Goal: Transaction & Acquisition: Purchase product/service

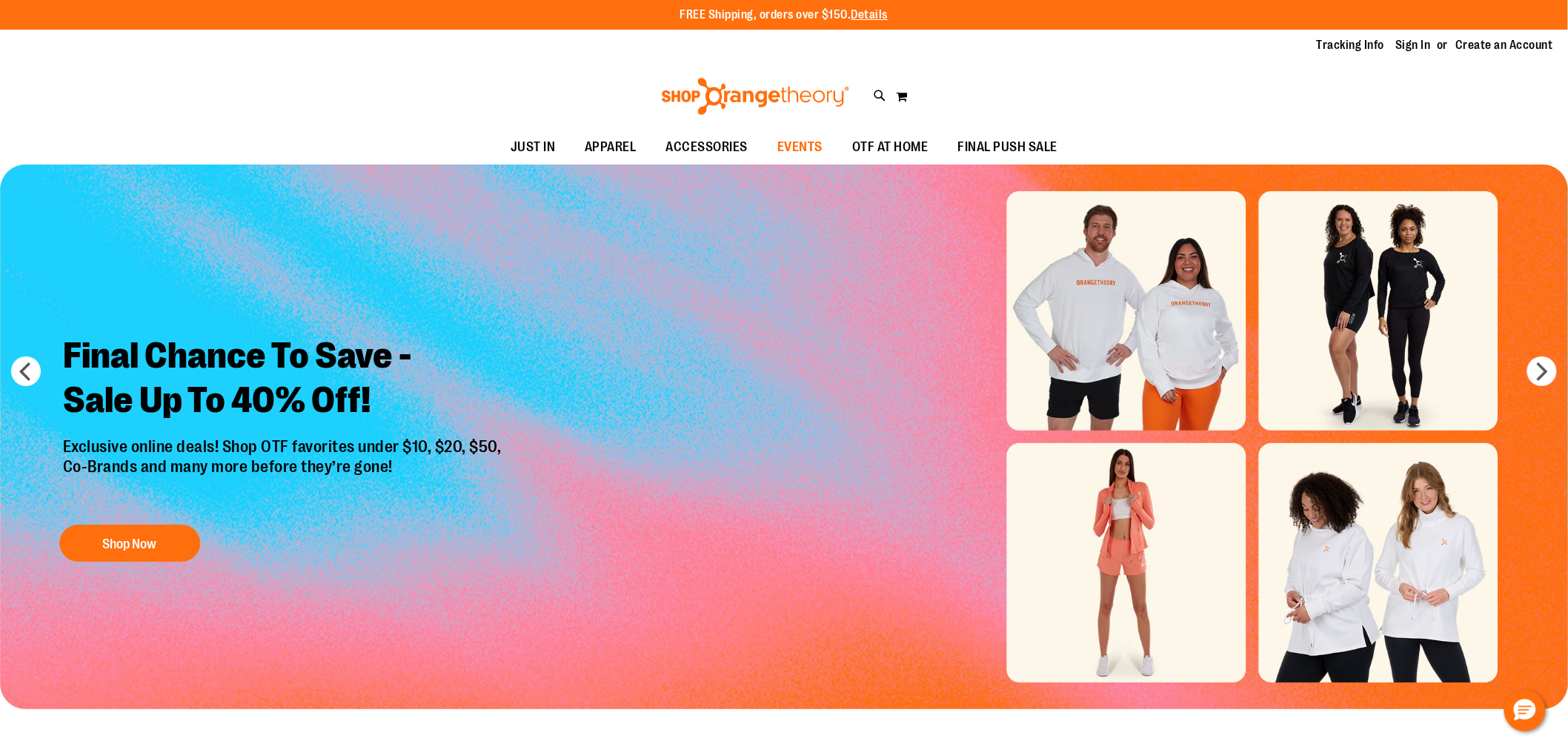
click at [798, 144] on span "EVENTS" at bounding box center [800, 147] width 45 height 33
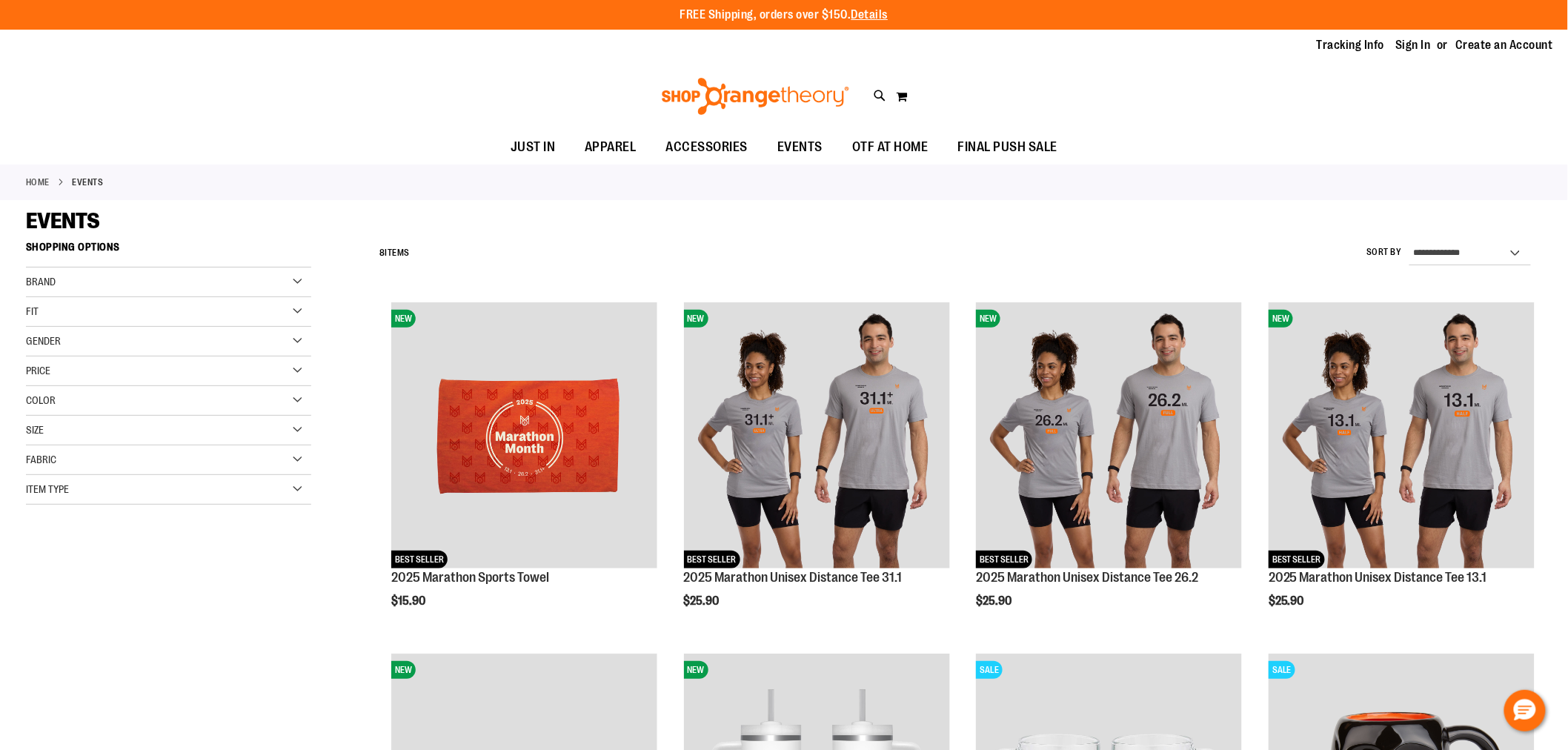
click at [1551, 320] on main "**********" at bounding box center [784, 647] width 1568 height 894
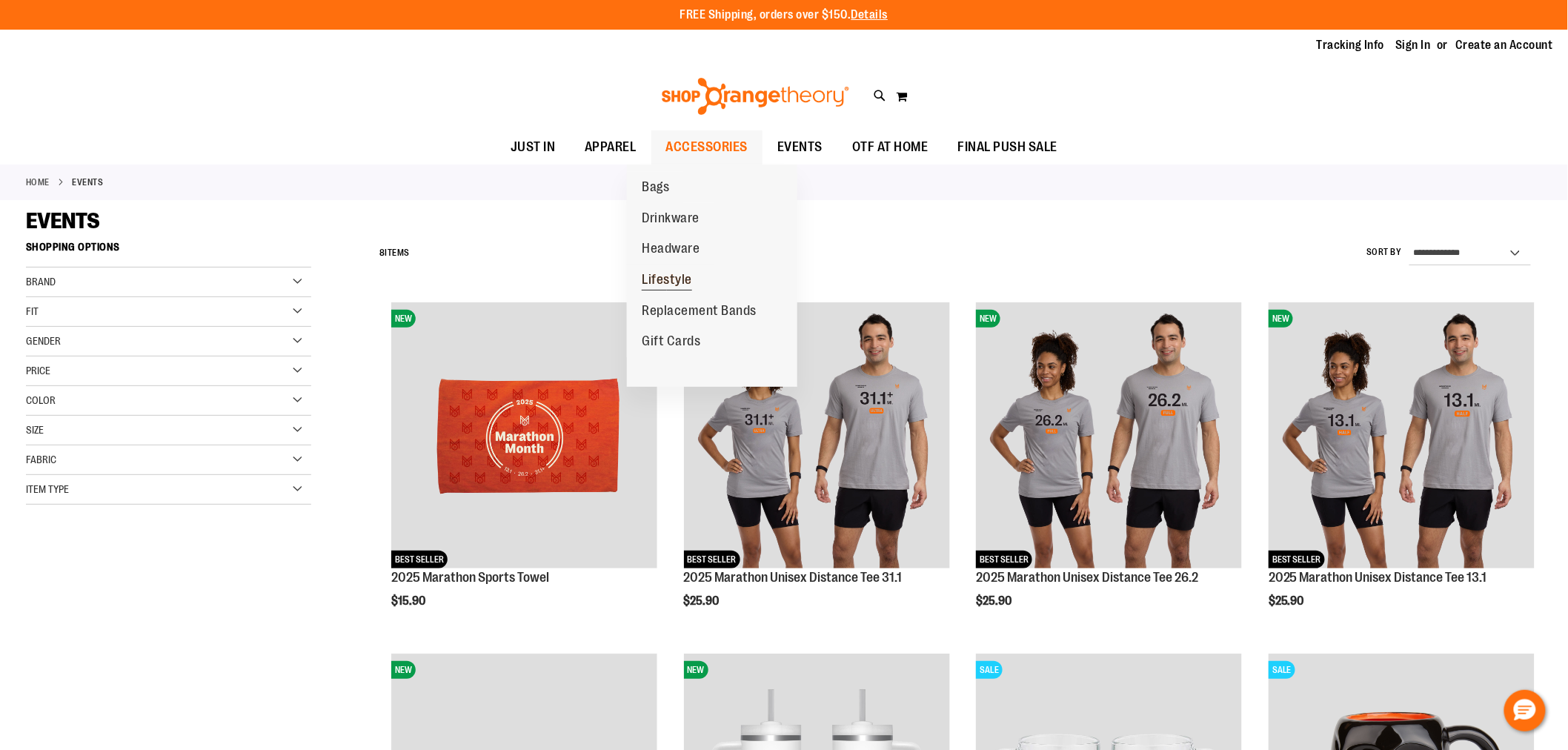
click at [673, 281] on span "Lifestyle" at bounding box center [667, 281] width 51 height 18
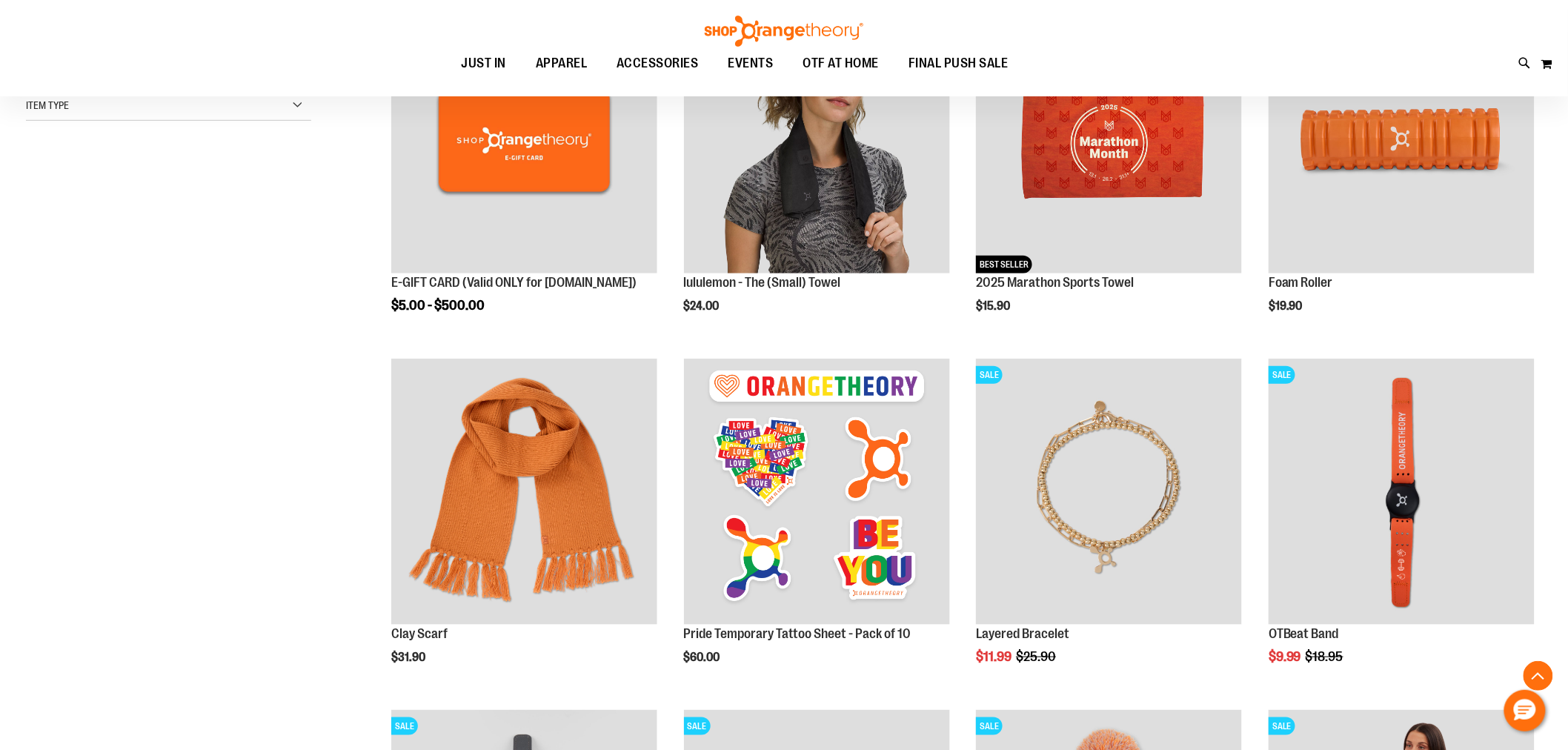
scroll to position [297, 0]
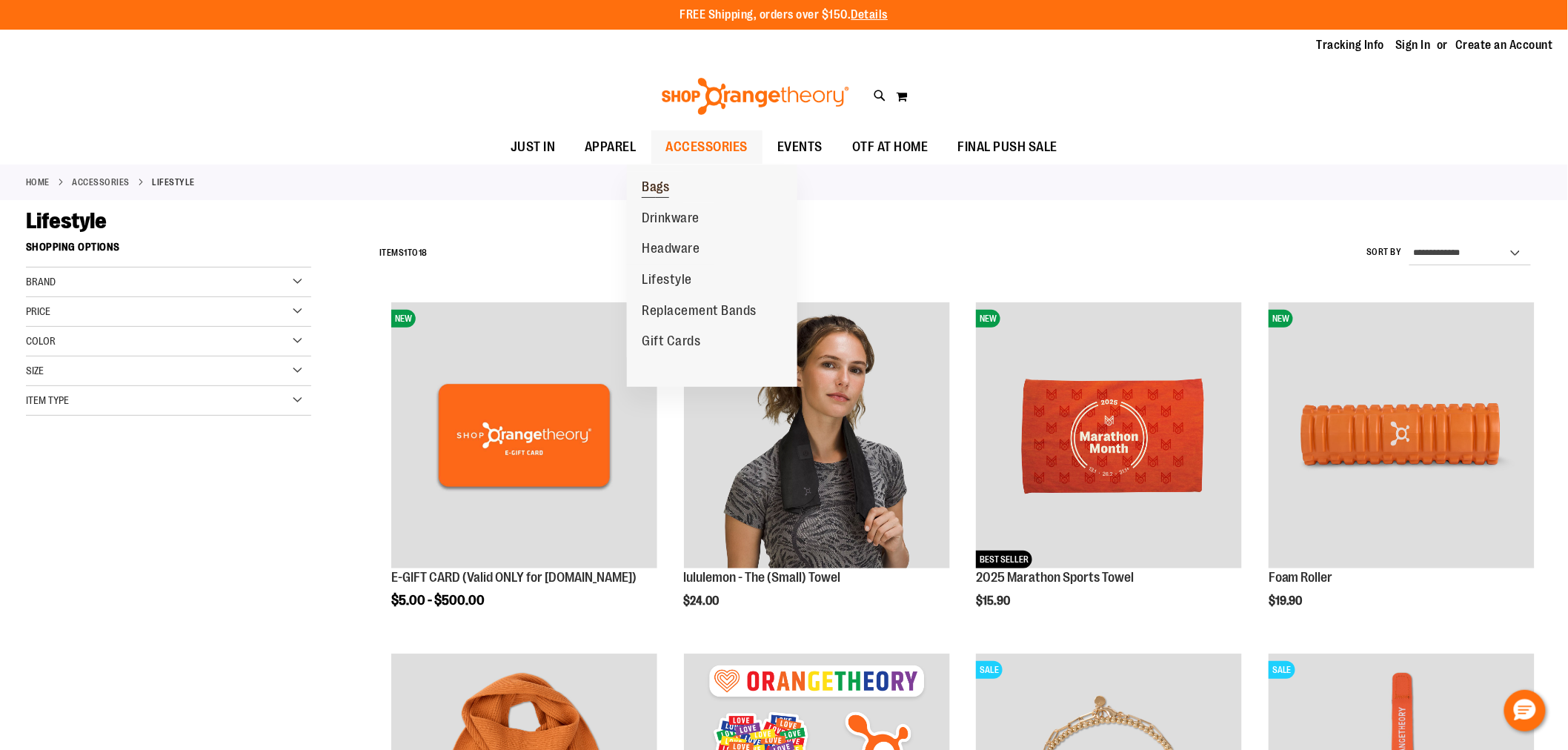
click at [667, 189] on span "Bags" at bounding box center [656, 188] width 28 height 18
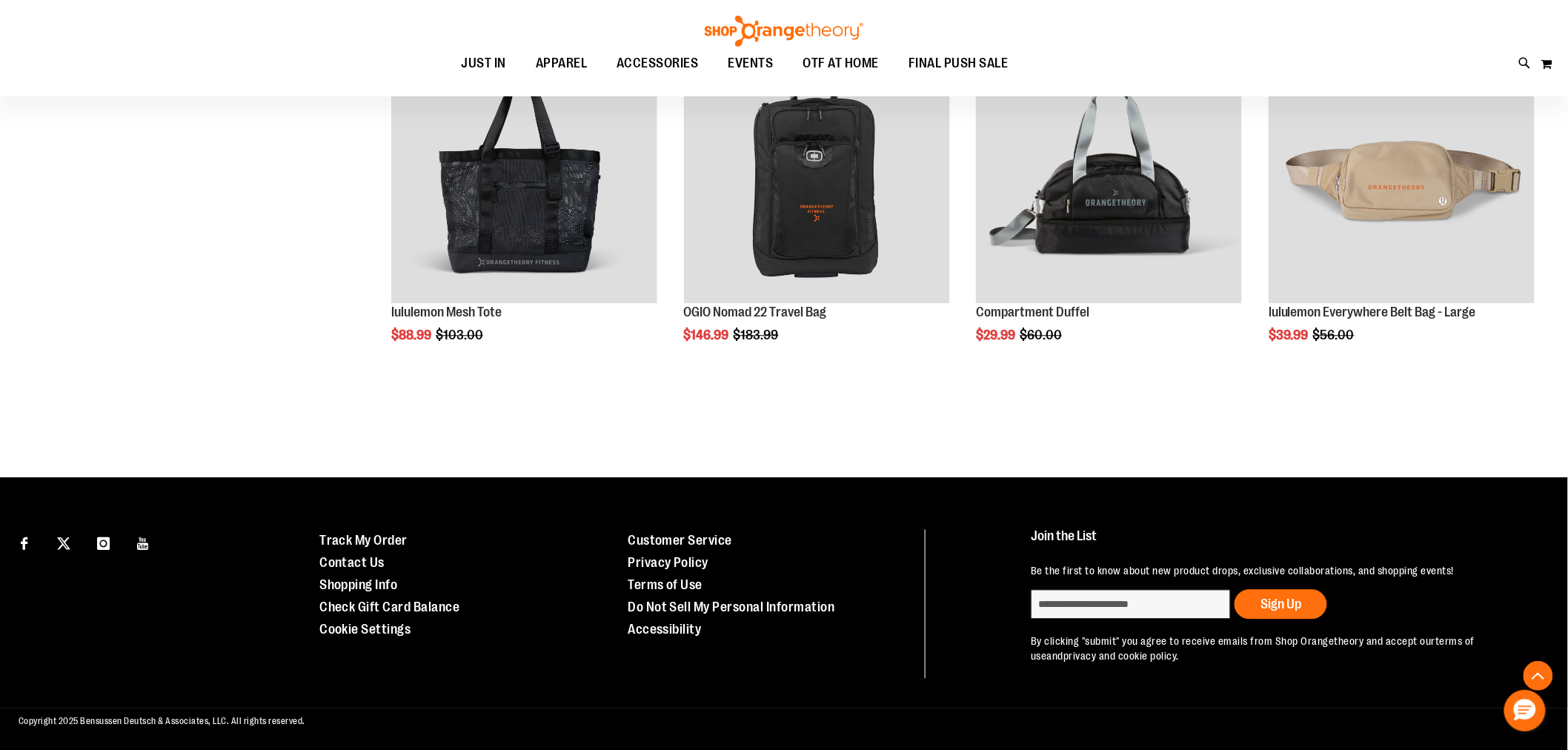
scroll to position [1323, 0]
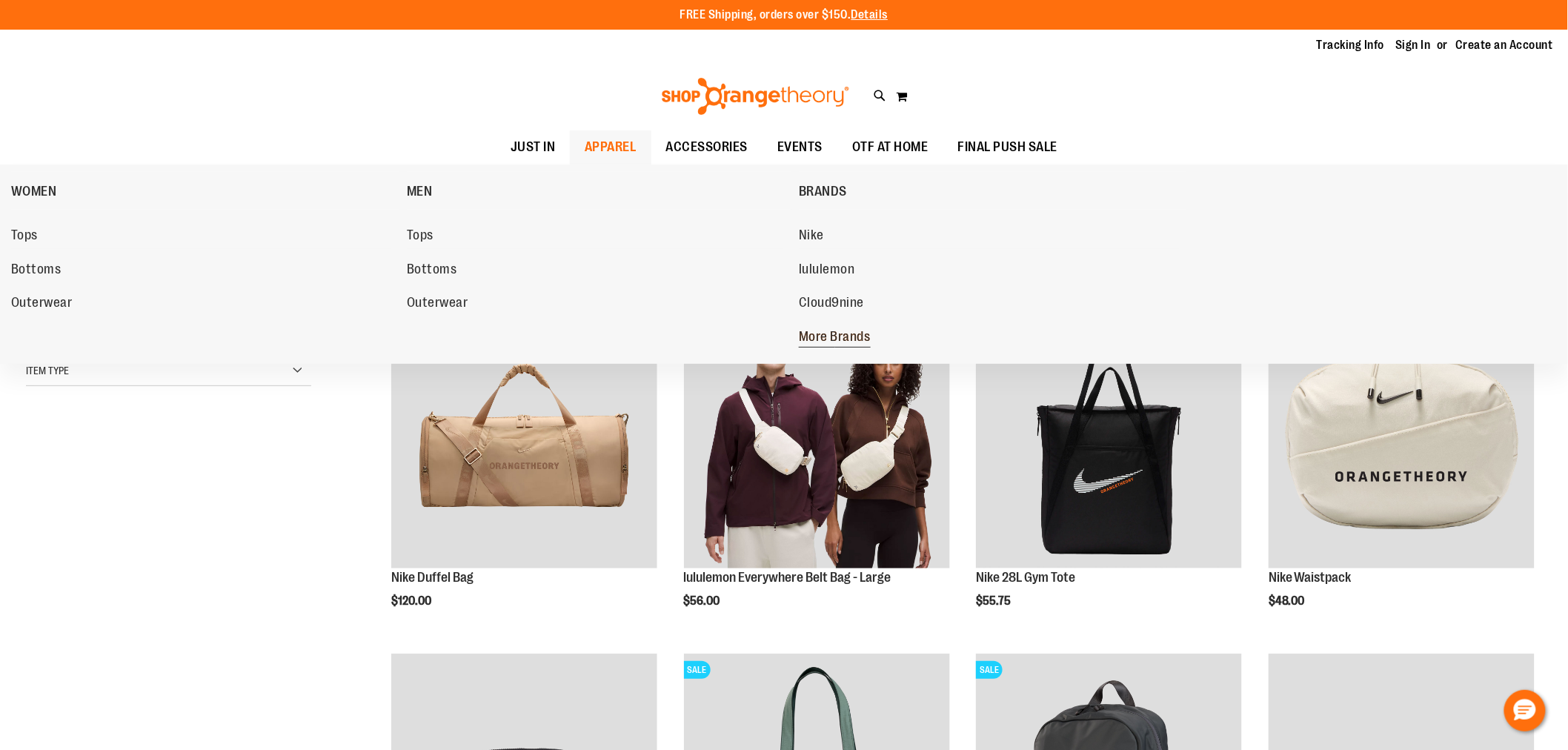
click at [836, 339] on span "More Brands" at bounding box center [834, 338] width 72 height 18
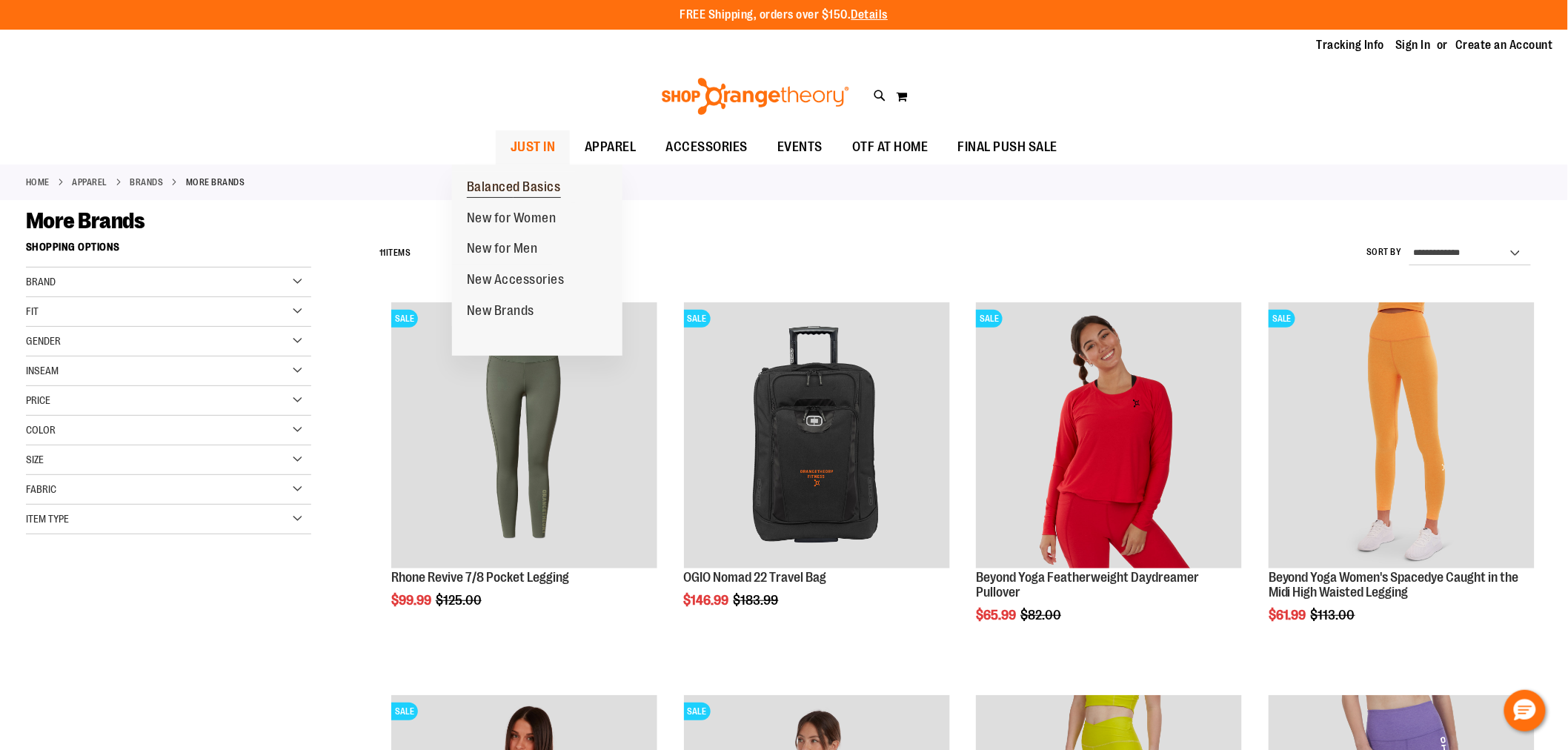
click at [498, 190] on span "Balanced Basics" at bounding box center [513, 188] width 94 height 18
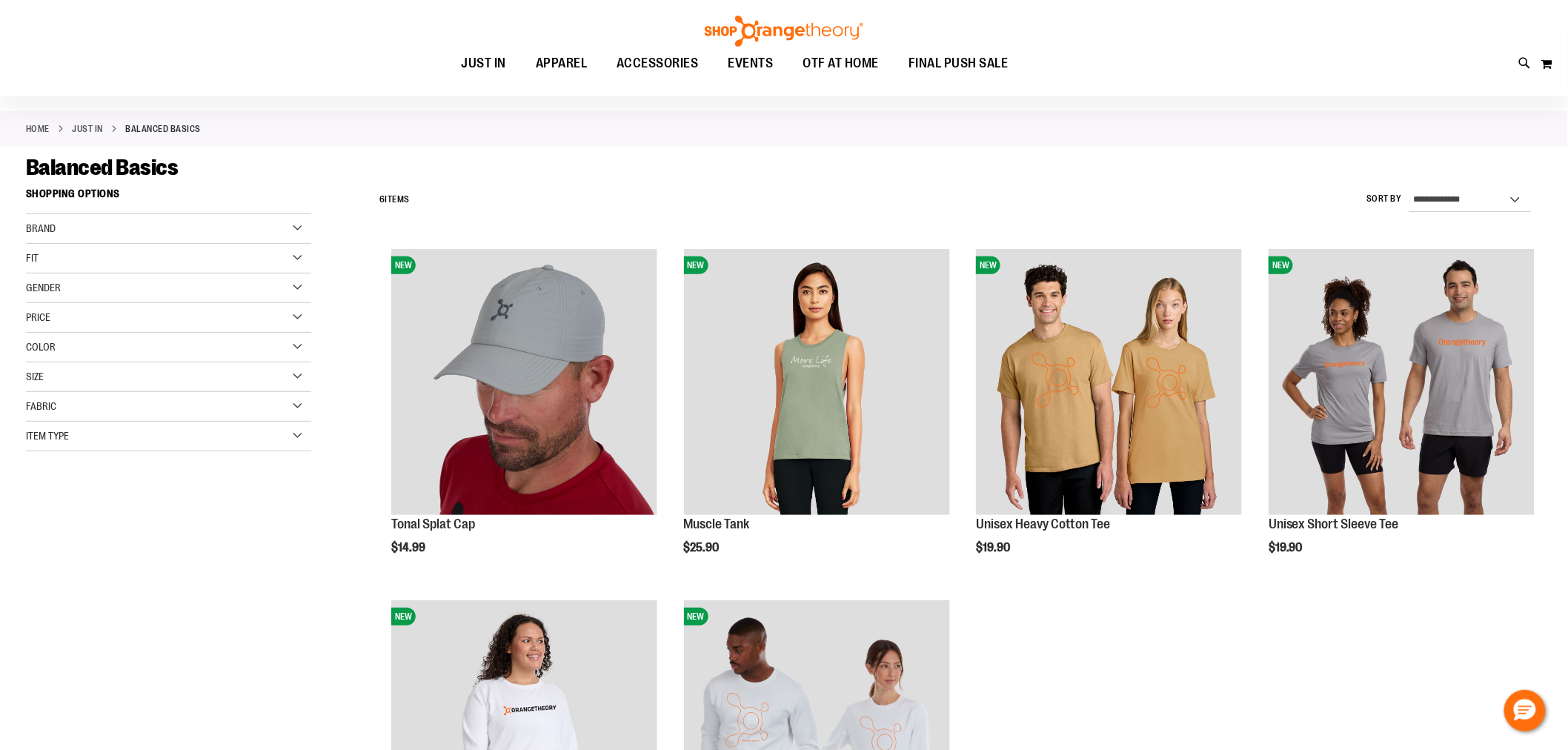
scroll to position [32, 0]
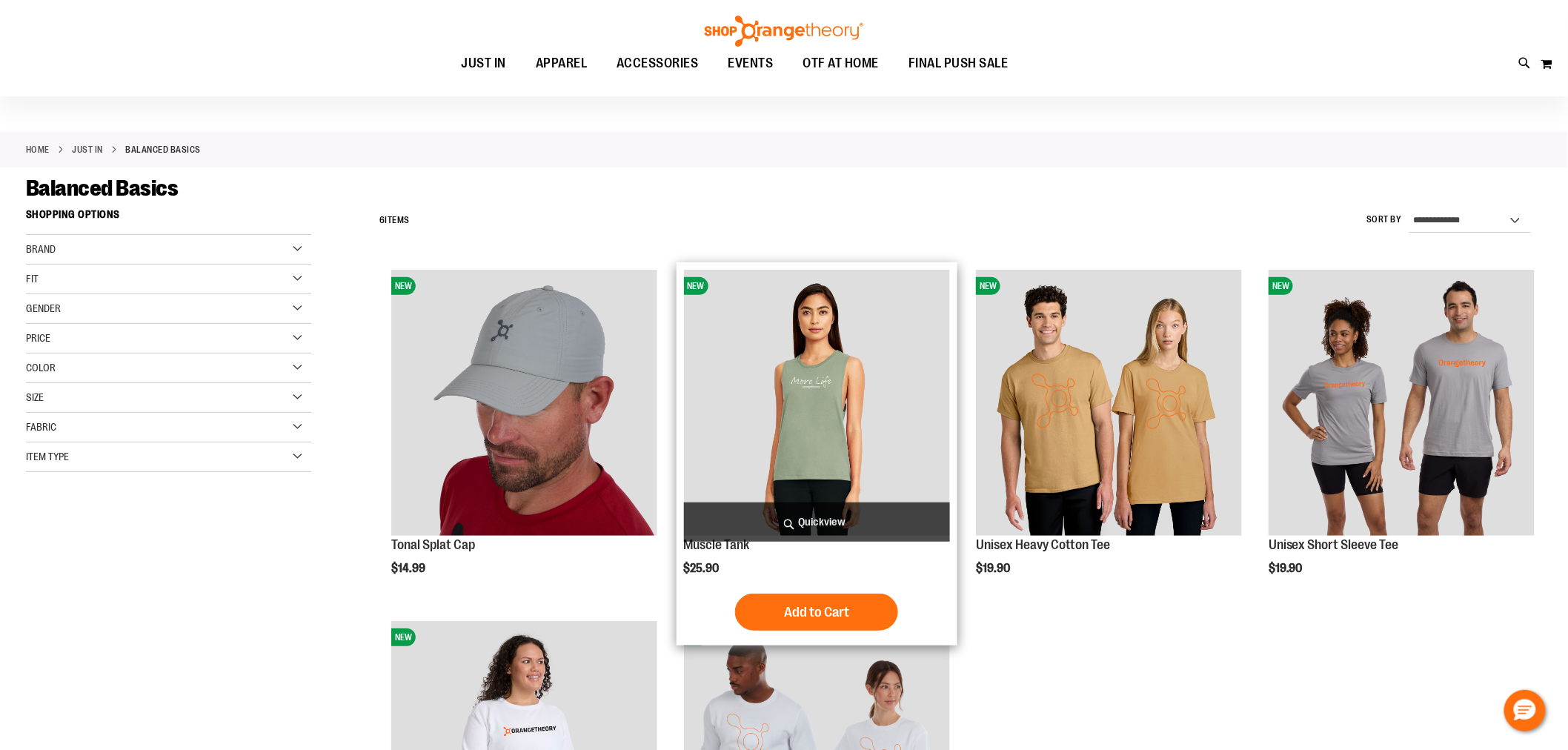
click at [854, 386] on img "product" at bounding box center [817, 403] width 266 height 266
